Goal: Task Accomplishment & Management: Manage account settings

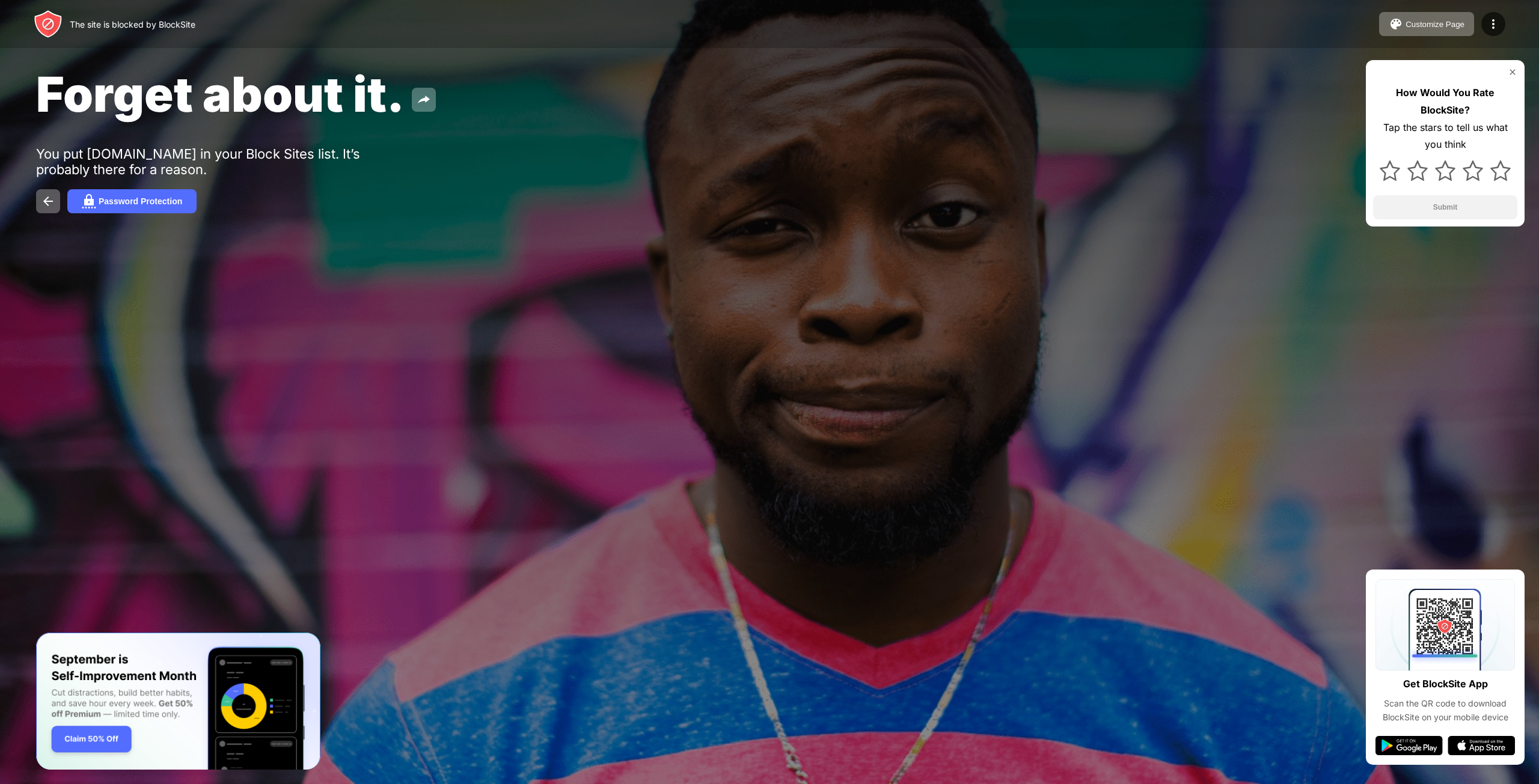
click at [1512, 73] on img at bounding box center [1512, 72] width 10 height 10
drag, startPoint x: 882, startPoint y: 153, endPoint x: 872, endPoint y: 154, distance: 10.0
click at [873, 154] on div "Forget about it. You put [DOMAIN_NAME] in your Block Sites list. It’s probably …" at bounding box center [769, 139] width 1539 height 278
